Goal: Task Accomplishment & Management: Manage account settings

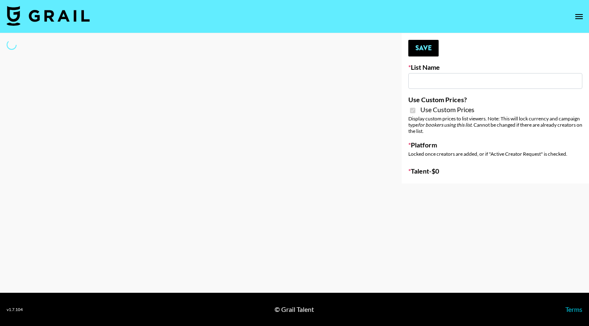
type input "Temu Q4"
checkbox input "true"
select select "Brand"
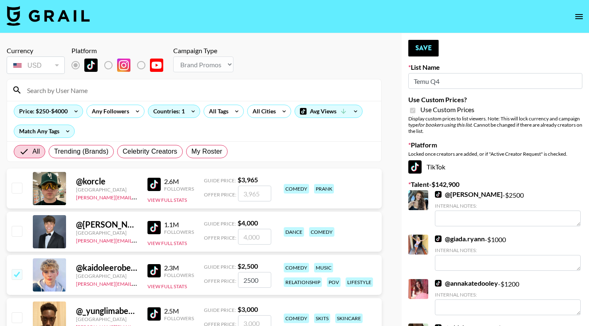
click at [122, 91] on input at bounding box center [199, 90] width 354 height 13
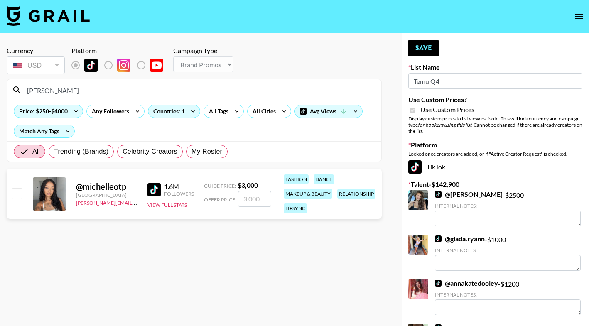
type input "michelleot"
click at [251, 202] on input "number" at bounding box center [254, 199] width 33 height 16
checkbox input "true"
type input "2300"
click at [425, 46] on button "Save" at bounding box center [423, 48] width 30 height 17
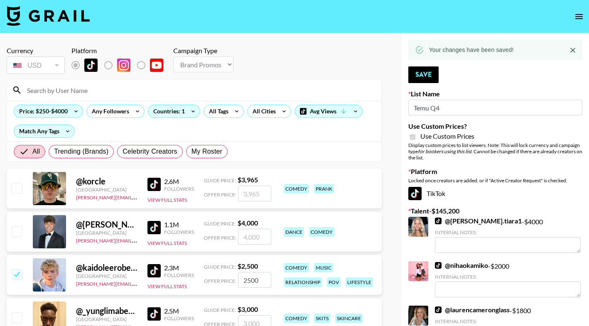
click at [68, 89] on input at bounding box center [199, 90] width 354 height 13
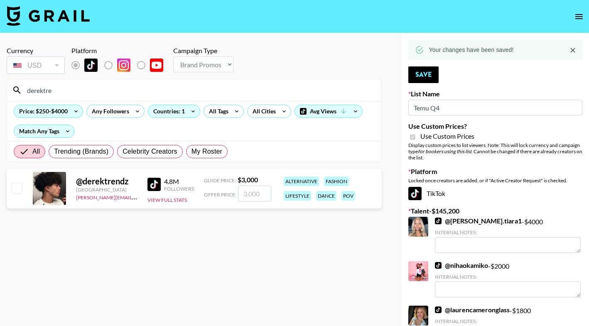
type input "derektre"
click at [250, 192] on input "number" at bounding box center [254, 194] width 33 height 16
checkbox input "true"
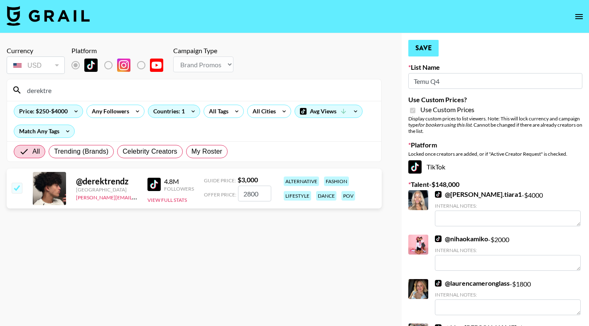
type input "2800"
click at [427, 48] on button "Save" at bounding box center [423, 48] width 30 height 17
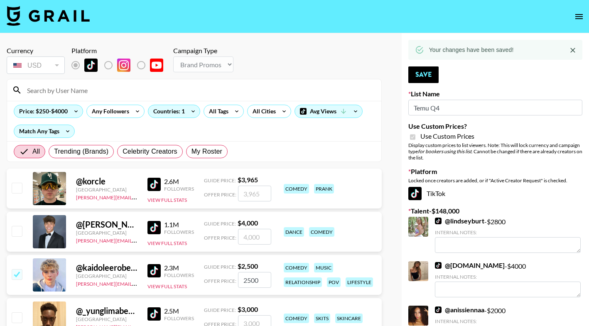
click at [155, 94] on input at bounding box center [199, 90] width 354 height 13
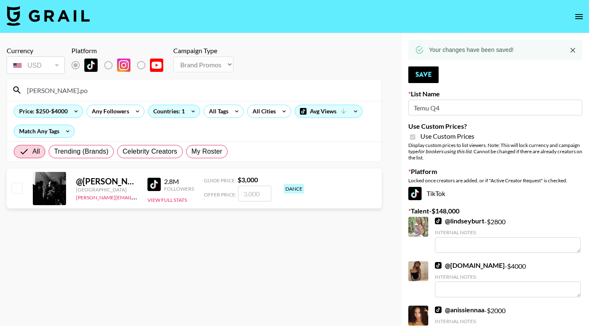
type input "[PERSON_NAME].po"
click at [251, 191] on input "number" at bounding box center [254, 194] width 33 height 16
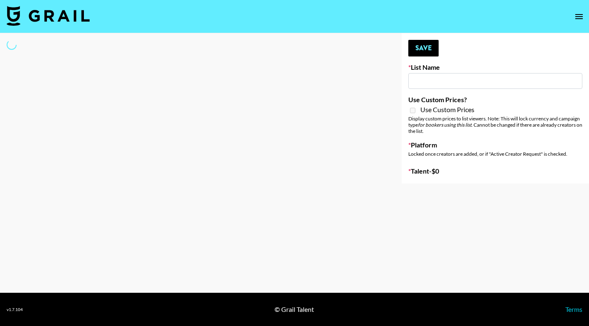
type input "SOS - [PERSON_NAME]"
select select "Song"
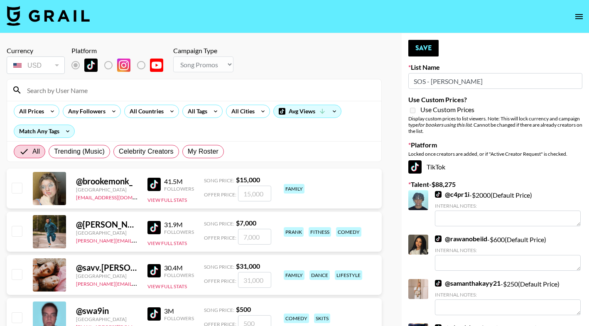
click at [195, 91] on input at bounding box center [199, 90] width 354 height 13
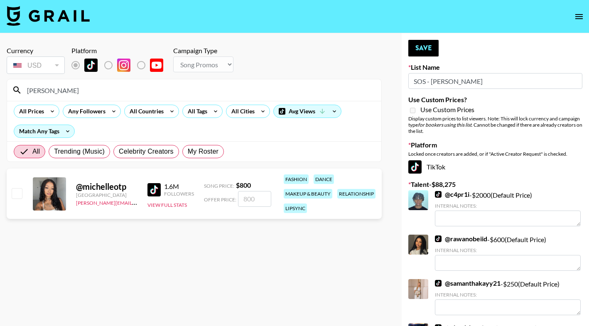
type input "[PERSON_NAME]"
click at [22, 195] on div "@ michelleotp [GEOGRAPHIC_DATA] [PERSON_NAME][EMAIL_ADDRESS][DOMAIN_NAME] 1.6M …" at bounding box center [194, 194] width 375 height 50
click at [15, 193] on input "checkbox" at bounding box center [17, 193] width 10 height 10
checkbox input "true"
type input "800"
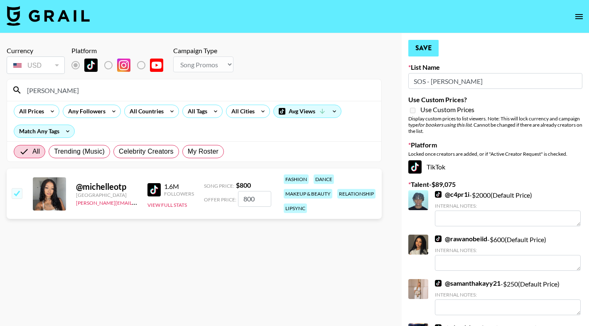
click at [427, 45] on button "Save" at bounding box center [423, 48] width 30 height 17
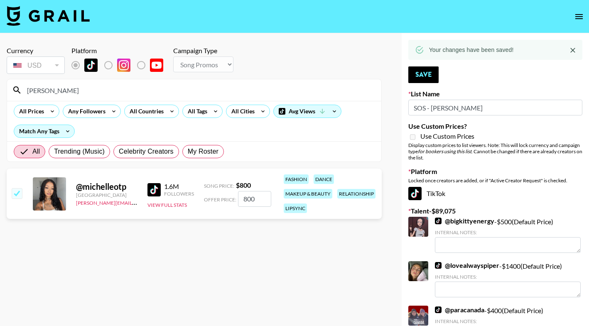
click at [158, 89] on input "[PERSON_NAME]" at bounding box center [199, 90] width 354 height 13
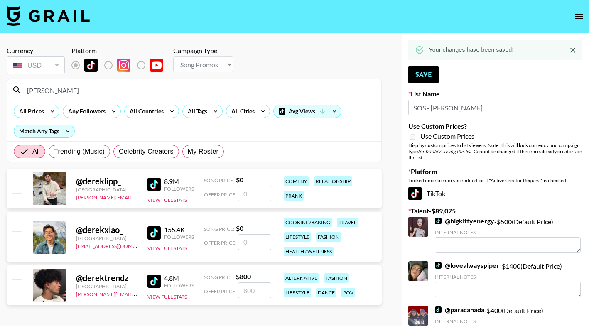
type input "[PERSON_NAME]"
click at [17, 288] on input "checkbox" at bounding box center [17, 285] width 10 height 10
checkbox input "true"
type input "800"
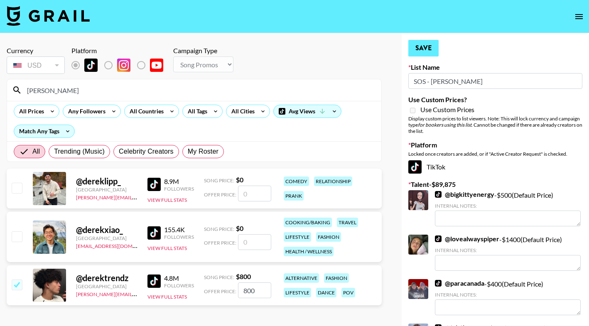
click at [422, 48] on button "Save" at bounding box center [423, 48] width 30 height 17
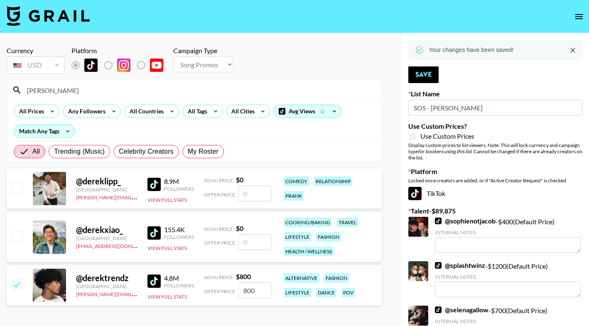
click at [266, 90] on input "[PERSON_NAME]" at bounding box center [199, 90] width 354 height 13
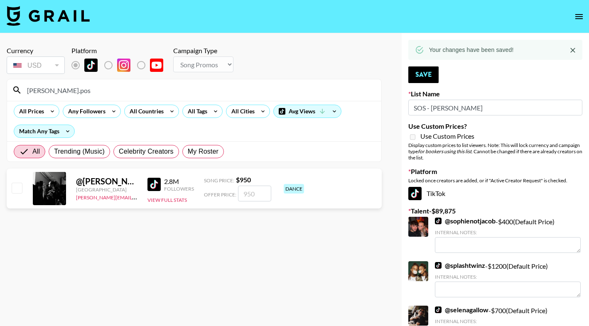
type input "[PERSON_NAME].pos"
click at [243, 192] on input "number" at bounding box center [254, 194] width 33 height 16
checkbox input "true"
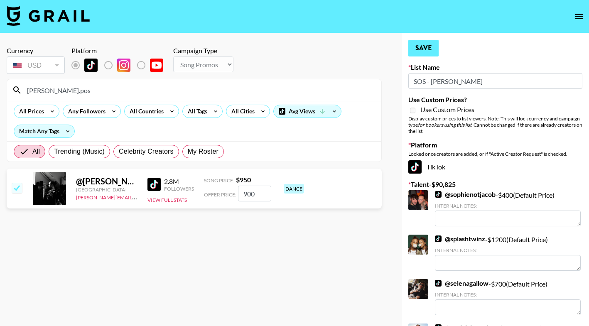
type input "900"
click at [431, 45] on button "Save" at bounding box center [423, 48] width 30 height 17
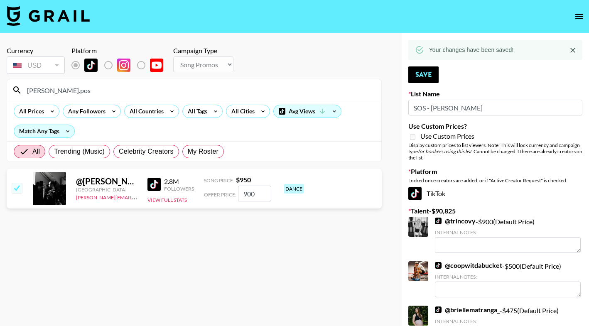
click at [198, 83] on div "[PERSON_NAME].pos" at bounding box center [194, 90] width 374 height 22
click at [198, 91] on input "[PERSON_NAME].pos" at bounding box center [199, 90] width 354 height 13
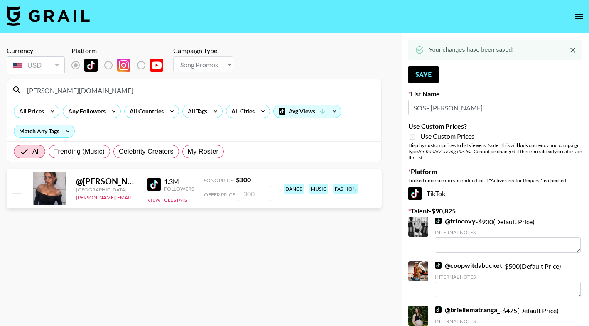
type input "[PERSON_NAME][DOMAIN_NAME]"
click at [17, 187] on input "checkbox" at bounding box center [17, 188] width 10 height 10
checkbox input "true"
type input "300"
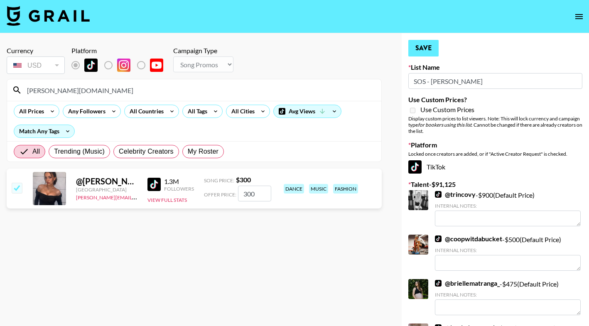
click at [422, 43] on button "Save" at bounding box center [423, 48] width 30 height 17
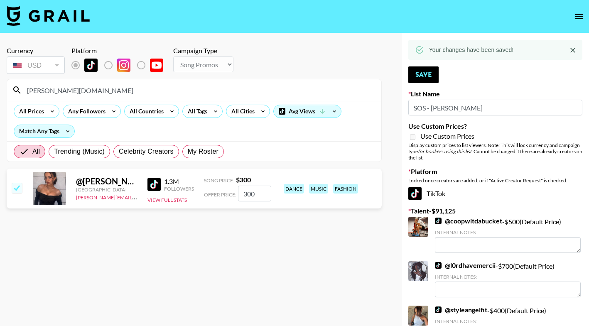
click at [229, 86] on input "[PERSON_NAME][DOMAIN_NAME]" at bounding box center [199, 90] width 354 height 13
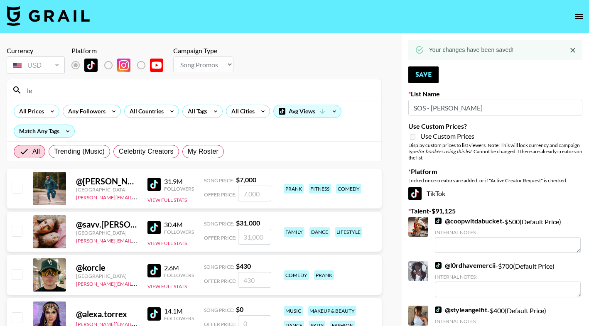
type input "l"
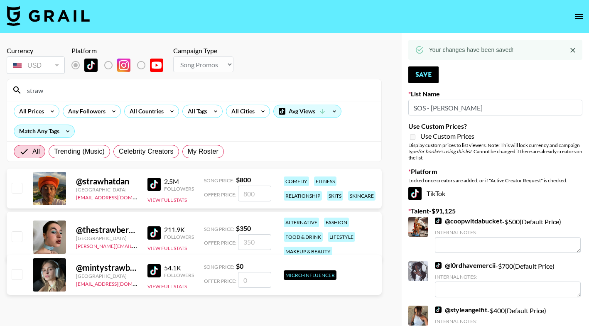
type input "straw"
click at [243, 239] on input "number" at bounding box center [254, 242] width 33 height 16
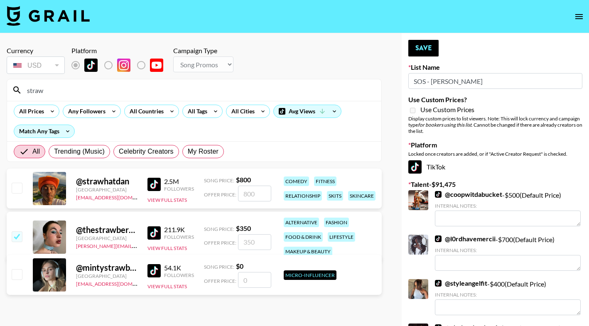
checkbox input "true"
type input "250"
click at [423, 43] on button "Save" at bounding box center [423, 48] width 30 height 17
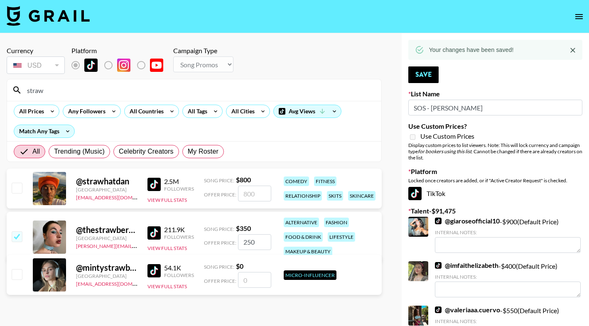
click at [266, 90] on input "straw" at bounding box center [199, 90] width 354 height 13
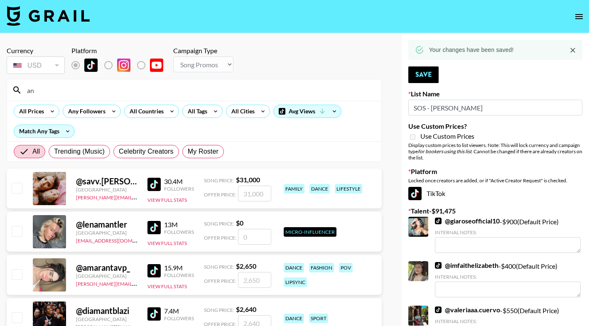
type input "a"
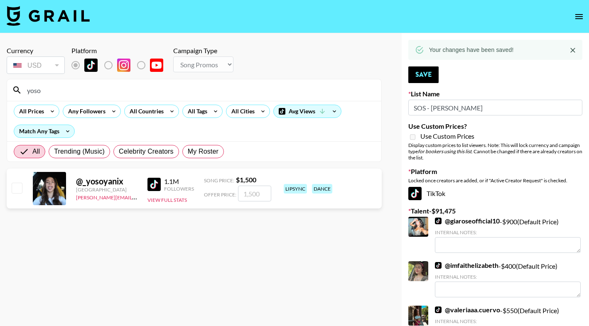
type input "yoso"
click at [17, 190] on input "checkbox" at bounding box center [17, 188] width 10 height 10
checkbox input "true"
type input "1500"
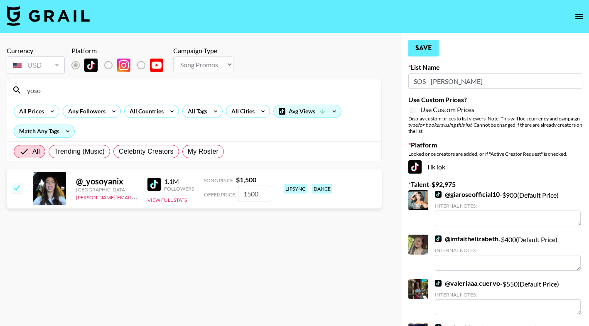
click at [430, 44] on button "Save" at bounding box center [423, 48] width 30 height 17
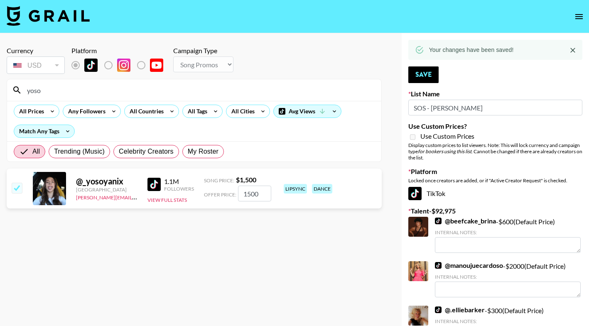
click at [283, 93] on input "yoso" at bounding box center [199, 90] width 354 height 13
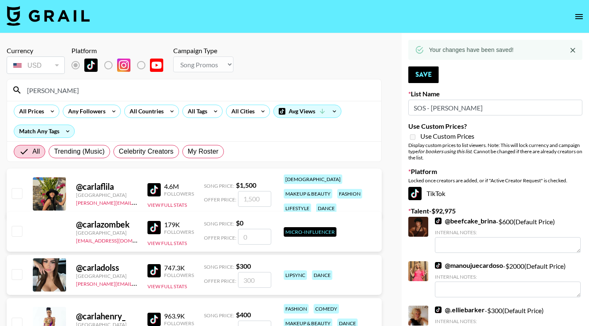
type input "[PERSON_NAME]"
click at [14, 190] on input "checkbox" at bounding box center [17, 193] width 10 height 10
checkbox input "true"
type input "1500"
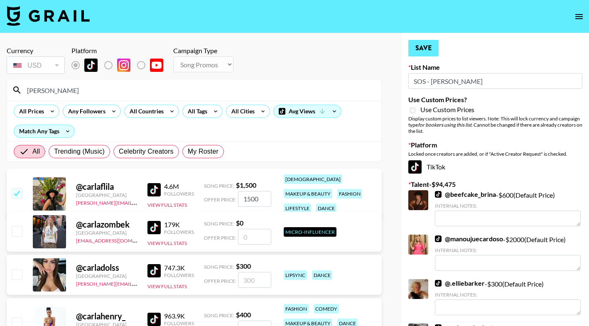
click at [423, 50] on button "Save" at bounding box center [423, 48] width 30 height 17
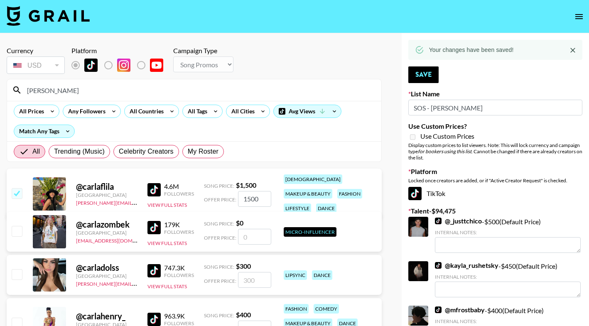
click at [244, 93] on input "[PERSON_NAME]" at bounding box center [199, 90] width 354 height 13
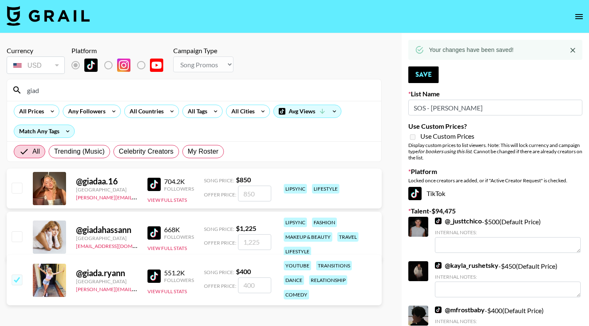
type input "giad"
click at [262, 192] on input "number" at bounding box center [254, 194] width 33 height 16
checkbox input "true"
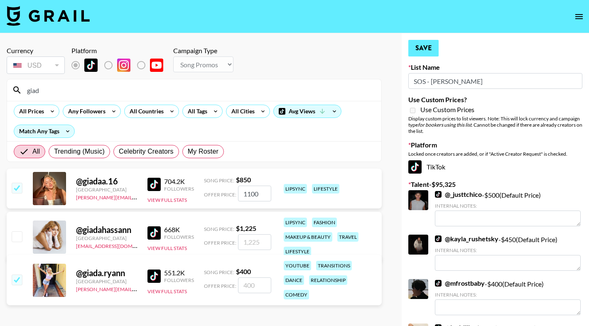
type input "1100"
click at [433, 45] on button "Save" at bounding box center [423, 48] width 30 height 17
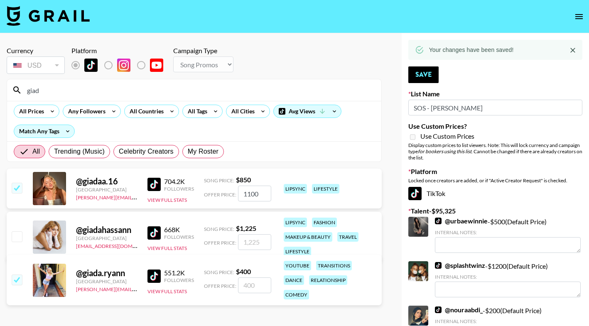
click at [257, 89] on input "giad" at bounding box center [199, 90] width 354 height 13
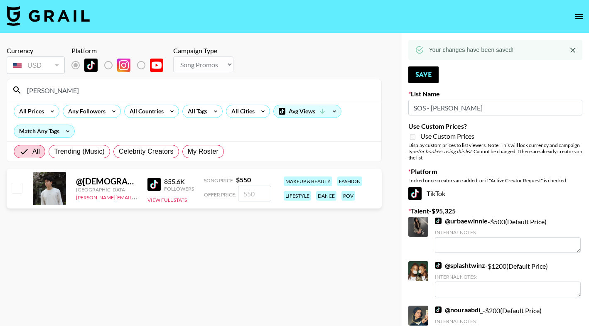
type input "[PERSON_NAME]"
click at [15, 189] on input "checkbox" at bounding box center [17, 188] width 10 height 10
checkbox input "true"
type input "550"
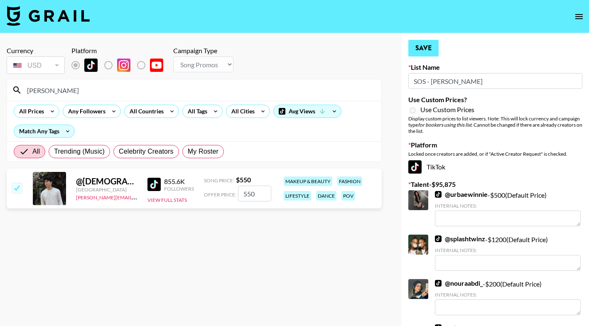
click at [425, 48] on button "Save" at bounding box center [423, 48] width 30 height 17
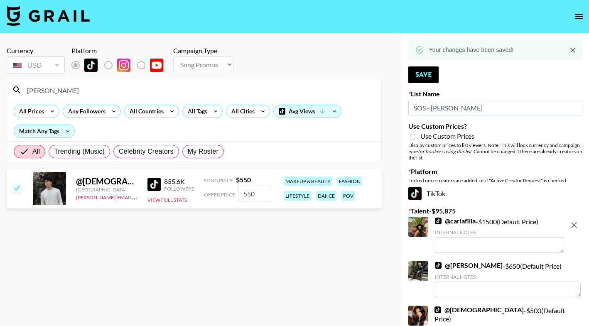
click at [288, 89] on input "[PERSON_NAME]" at bounding box center [199, 90] width 354 height 13
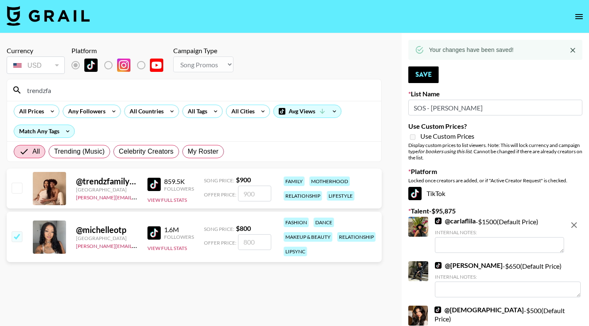
type input "trendzfa"
click at [256, 196] on input "number" at bounding box center [254, 194] width 33 height 16
checkbox input "true"
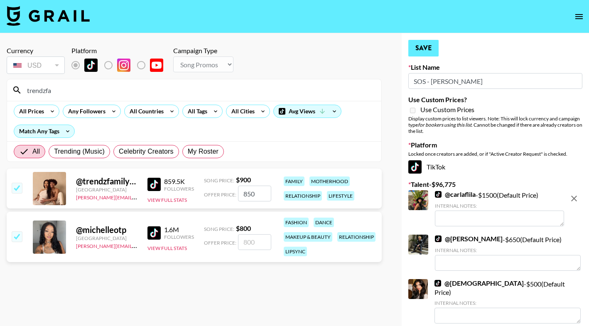
type input "850"
click at [426, 50] on button "Save" at bounding box center [423, 48] width 30 height 17
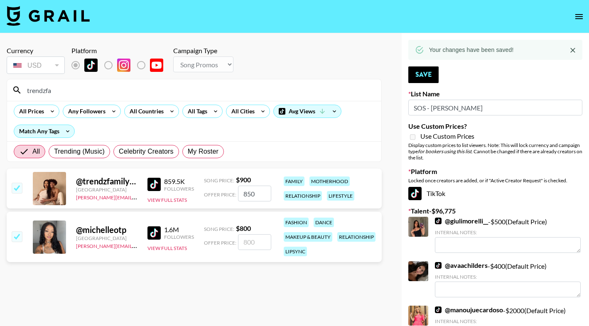
click at [229, 86] on input "trendzfa" at bounding box center [199, 90] width 354 height 13
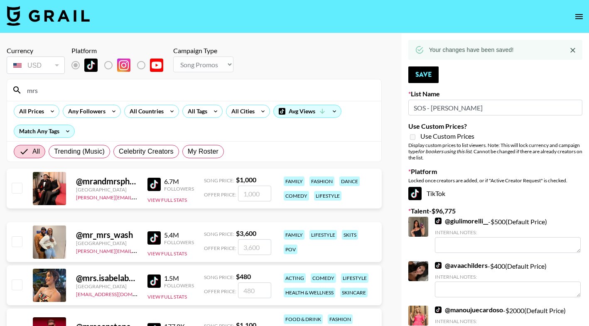
type input "mrs"
click at [248, 194] on input "number" at bounding box center [254, 194] width 33 height 16
checkbox input "true"
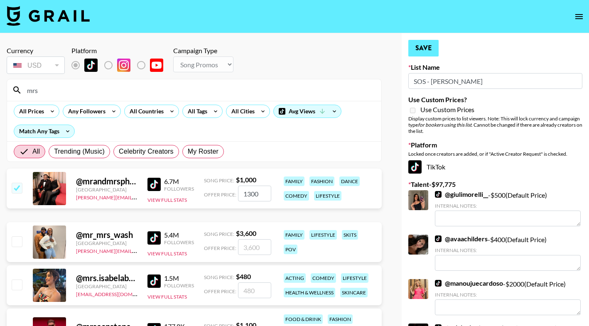
type input "1300"
click at [434, 48] on button "Save" at bounding box center [423, 48] width 30 height 17
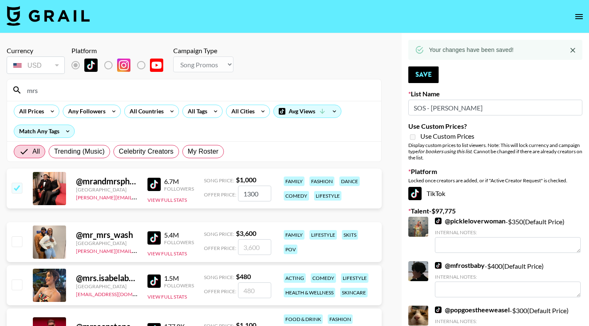
click at [156, 90] on input "mrs" at bounding box center [199, 90] width 354 height 13
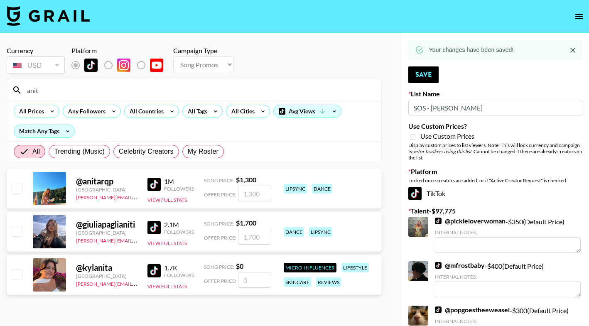
type input "anit"
click at [254, 195] on input "number" at bounding box center [254, 194] width 33 height 16
checkbox input "true"
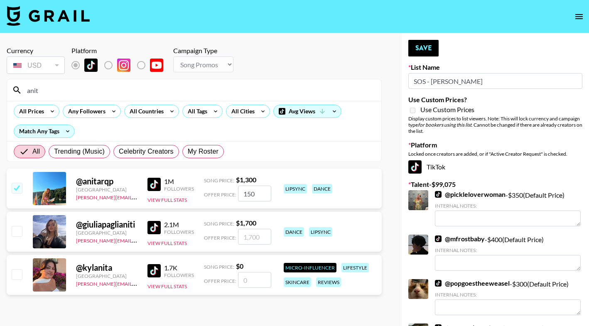
type input "1500"
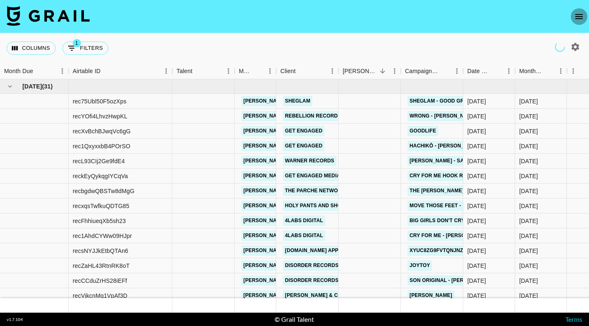
click at [577, 18] on icon "open drawer" at bounding box center [579, 17] width 10 height 10
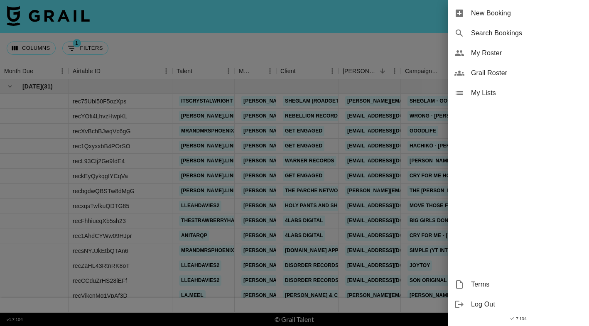
click at [488, 55] on span "My Roster" at bounding box center [526, 53] width 111 height 10
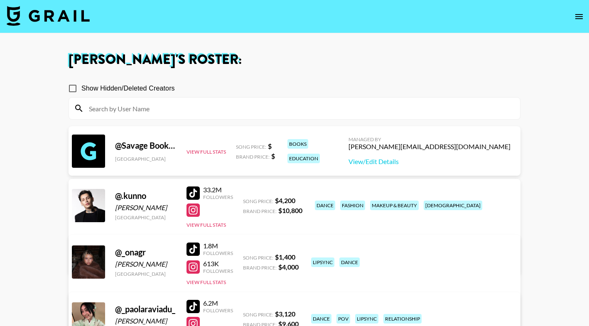
click at [258, 106] on input at bounding box center [299, 108] width 431 height 13
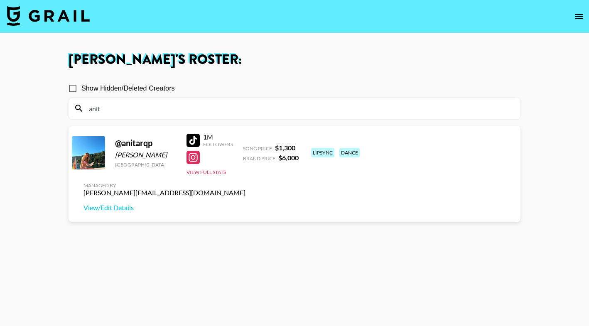
type input "anita"
